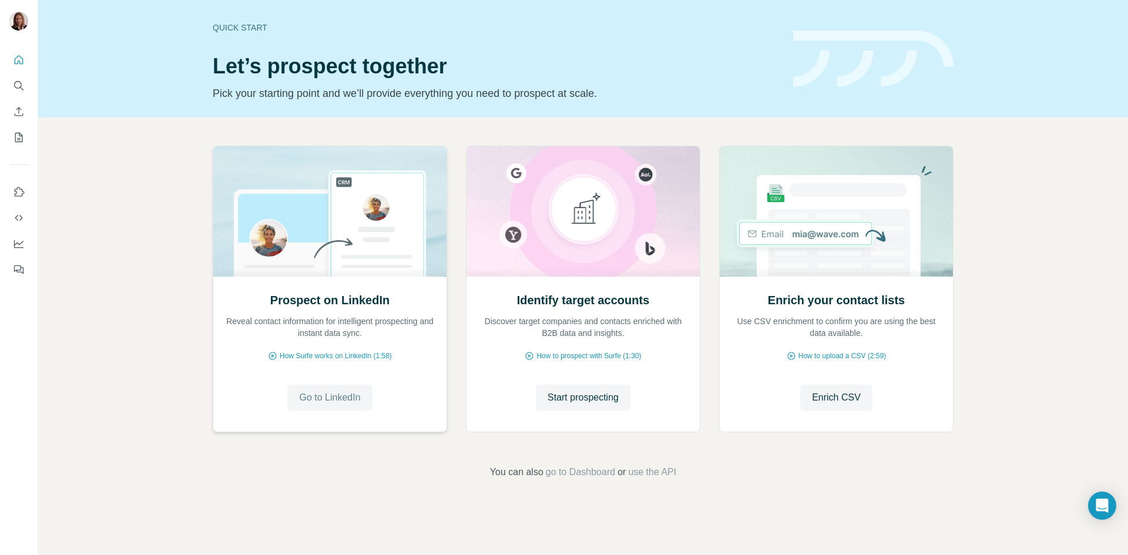
click at [317, 400] on span "Go to LinkedIn" at bounding box center [329, 398] width 61 height 14
click at [12, 55] on button "Quick start" at bounding box center [18, 59] width 19 height 21
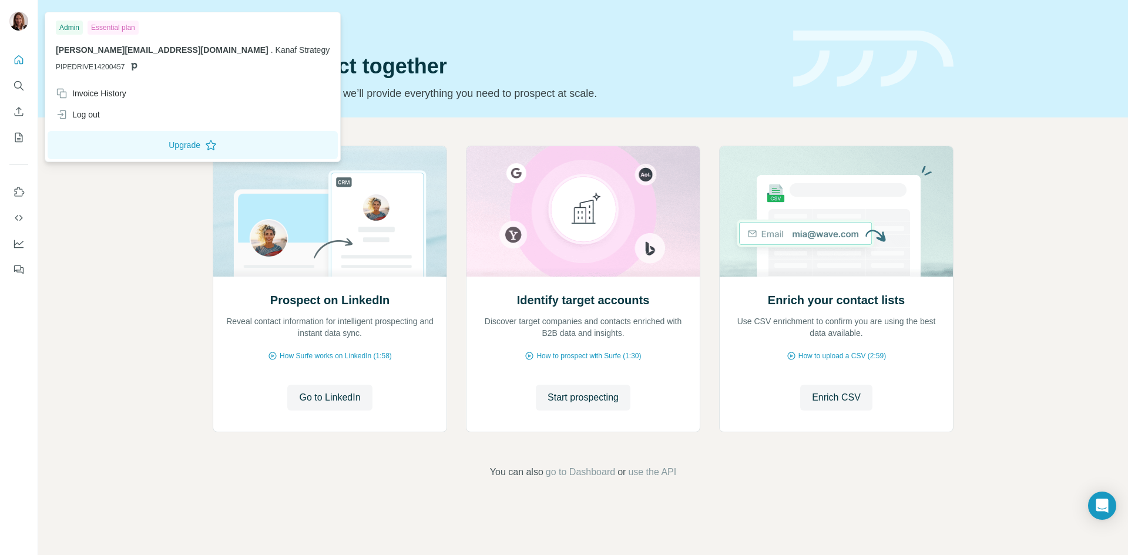
click at [116, 55] on p "[PERSON_NAME][EMAIL_ADDRESS][DOMAIN_NAME] . Kanaf Strategy" at bounding box center [193, 50] width 274 height 12
click at [114, 91] on div "Invoice History" at bounding box center [91, 94] width 71 height 12
click at [135, 147] on button "Upgrade" at bounding box center [193, 145] width 290 height 28
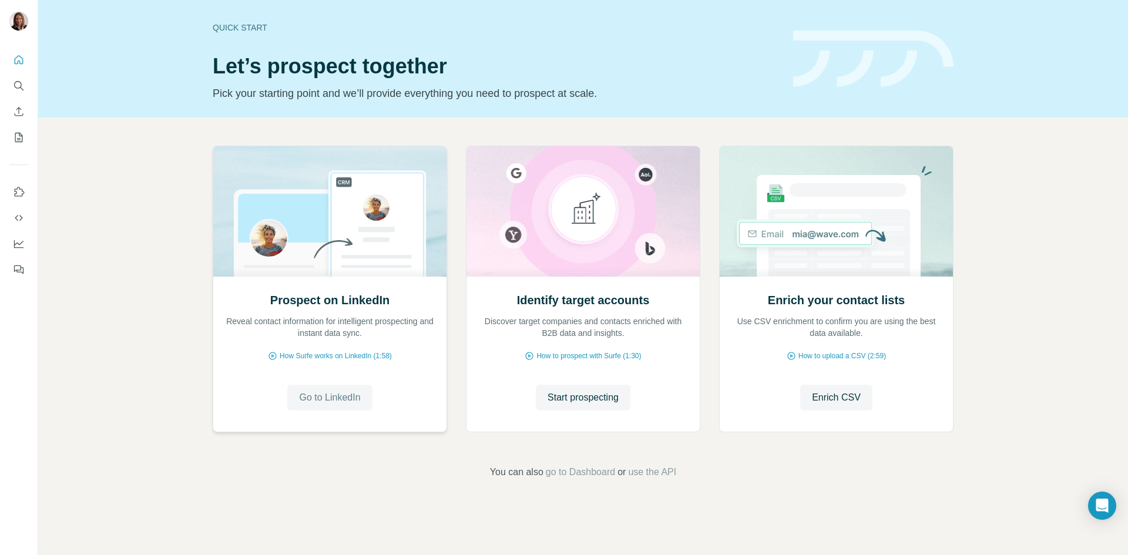
click at [316, 397] on span "Go to LinkedIn" at bounding box center [329, 398] width 61 height 14
